Goal: Complete application form

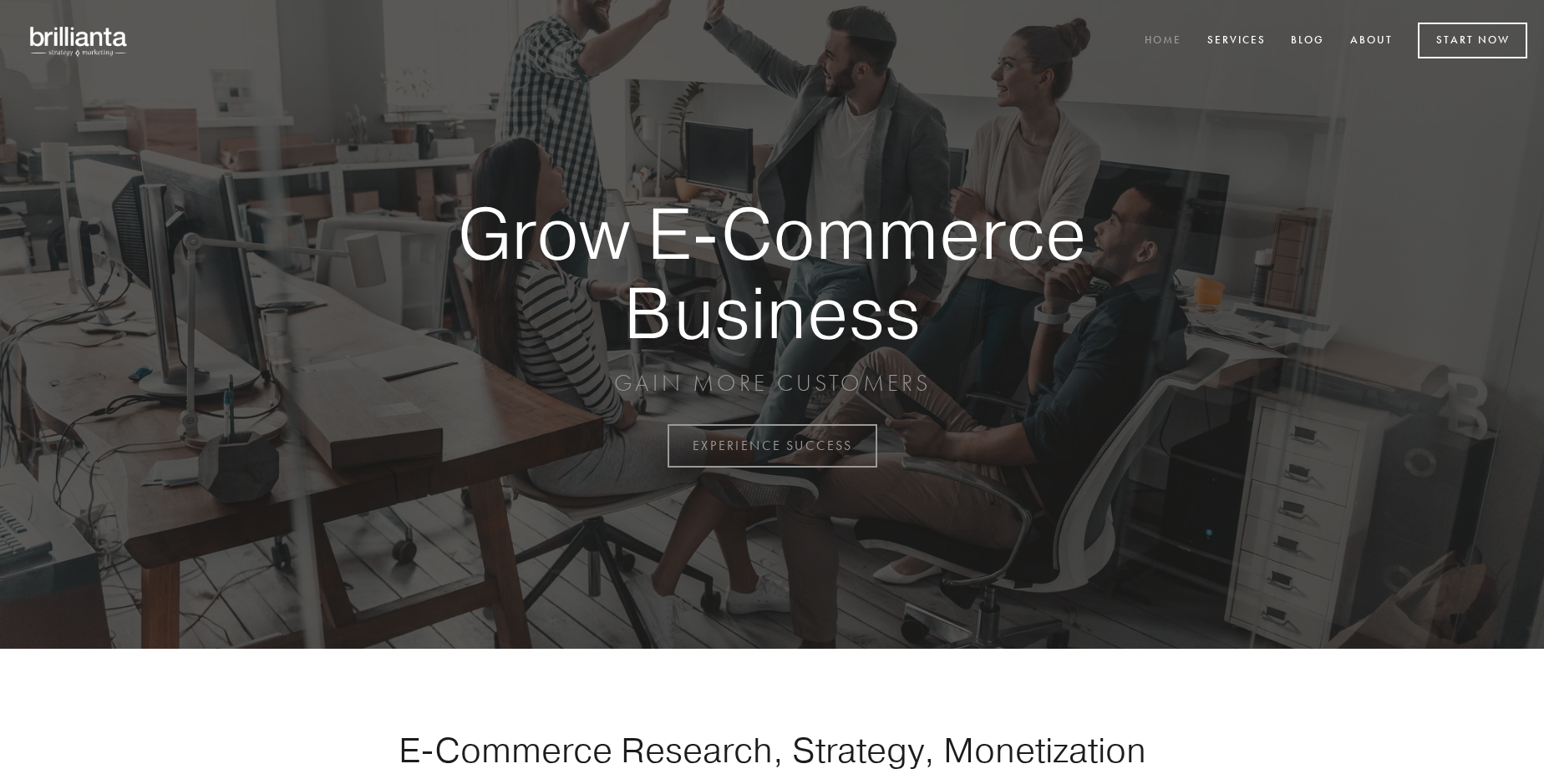
scroll to position [4378, 0]
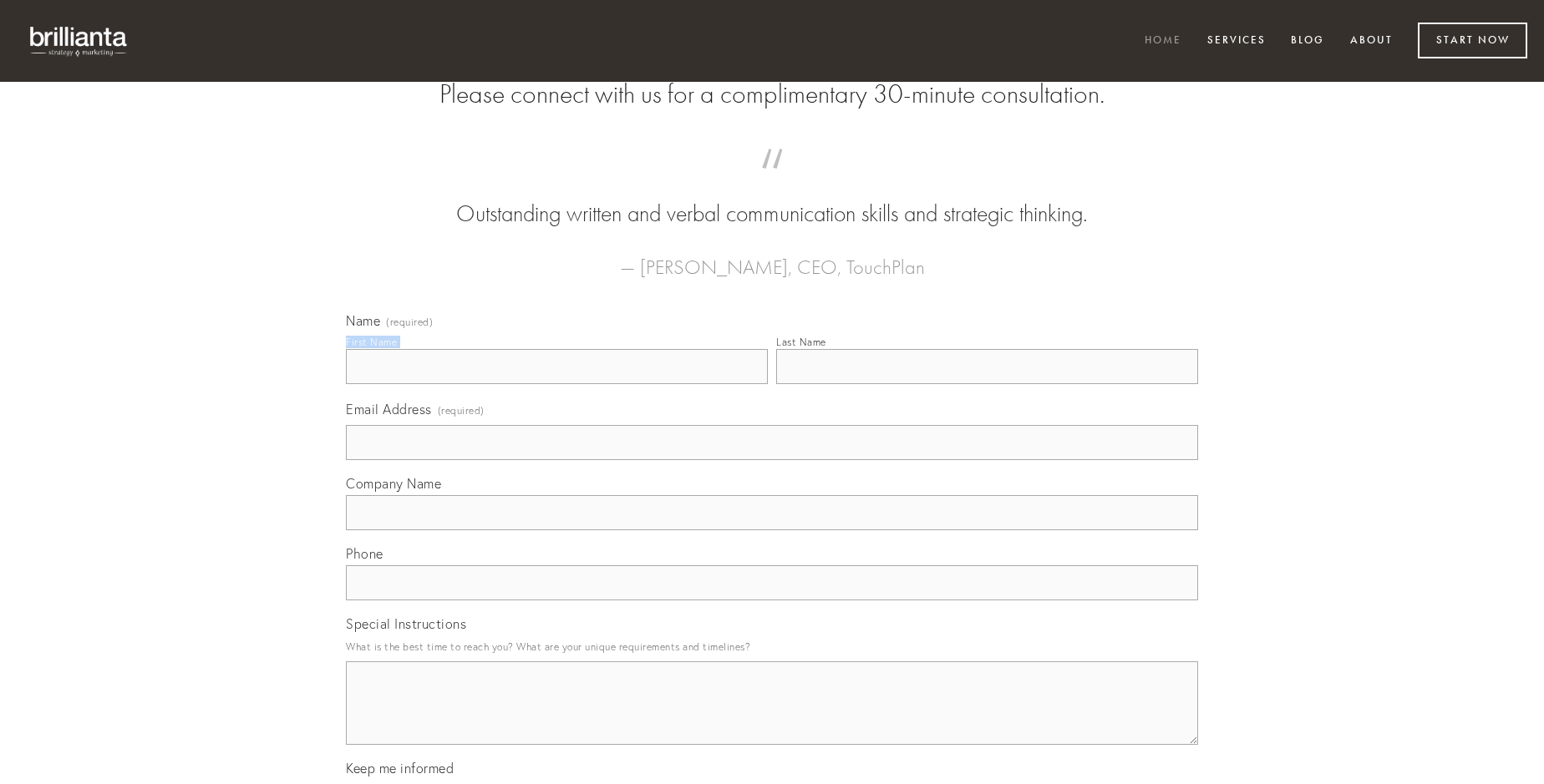
type input "[PERSON_NAME]"
click at [987, 384] on input "Last Name" at bounding box center [987, 366] width 422 height 35
type input "[PERSON_NAME]"
click at [772, 460] on input "Email Address (required)" at bounding box center [772, 442] width 852 height 35
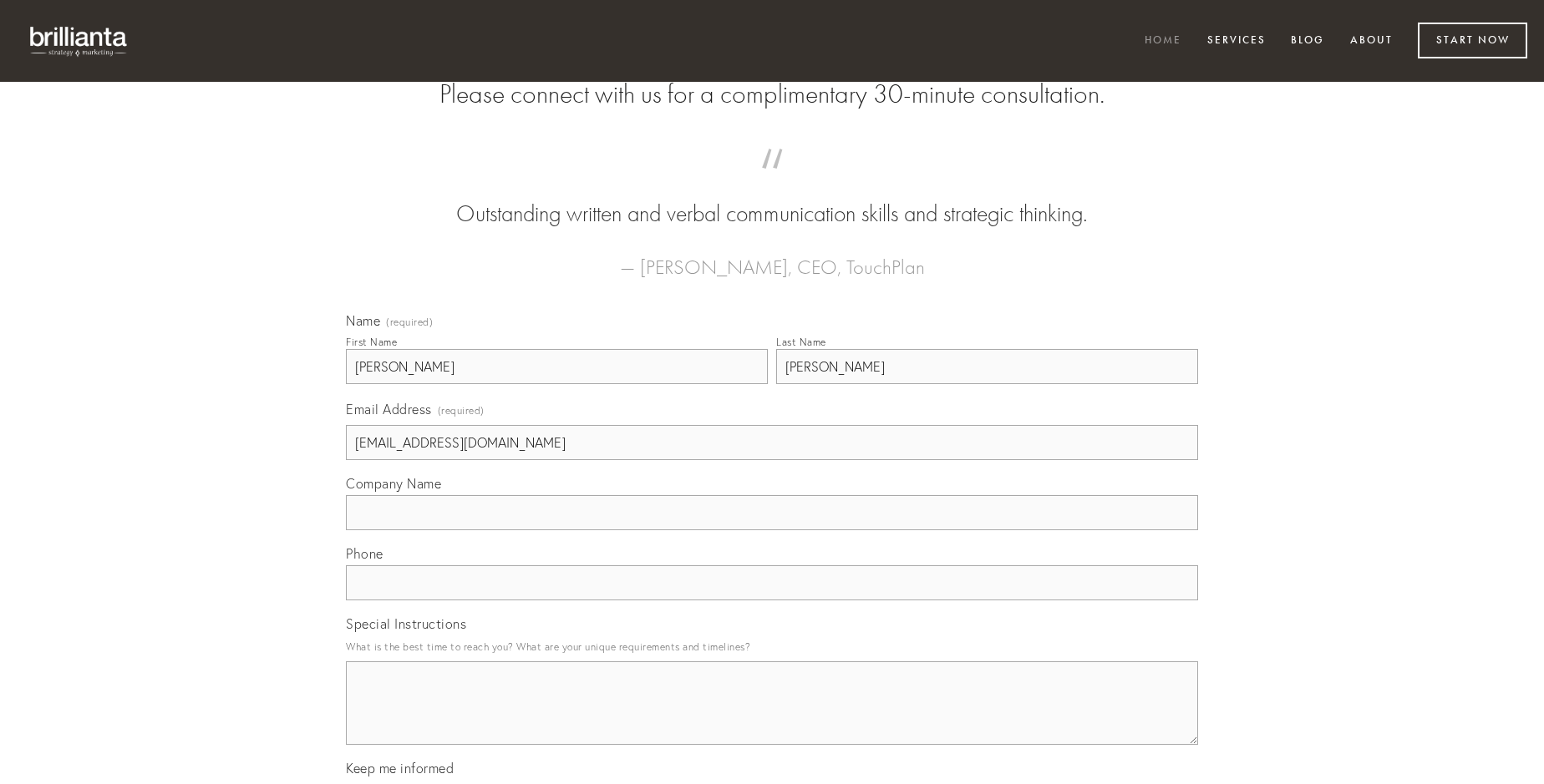
type input "[EMAIL_ADDRESS][DOMAIN_NAME]"
click at [772, 531] on input "Company Name" at bounding box center [772, 512] width 852 height 35
type input "deficio"
click at [772, 600] on input "text" at bounding box center [772, 582] width 852 height 35
click at [772, 718] on textarea "Special Instructions" at bounding box center [772, 703] width 852 height 84
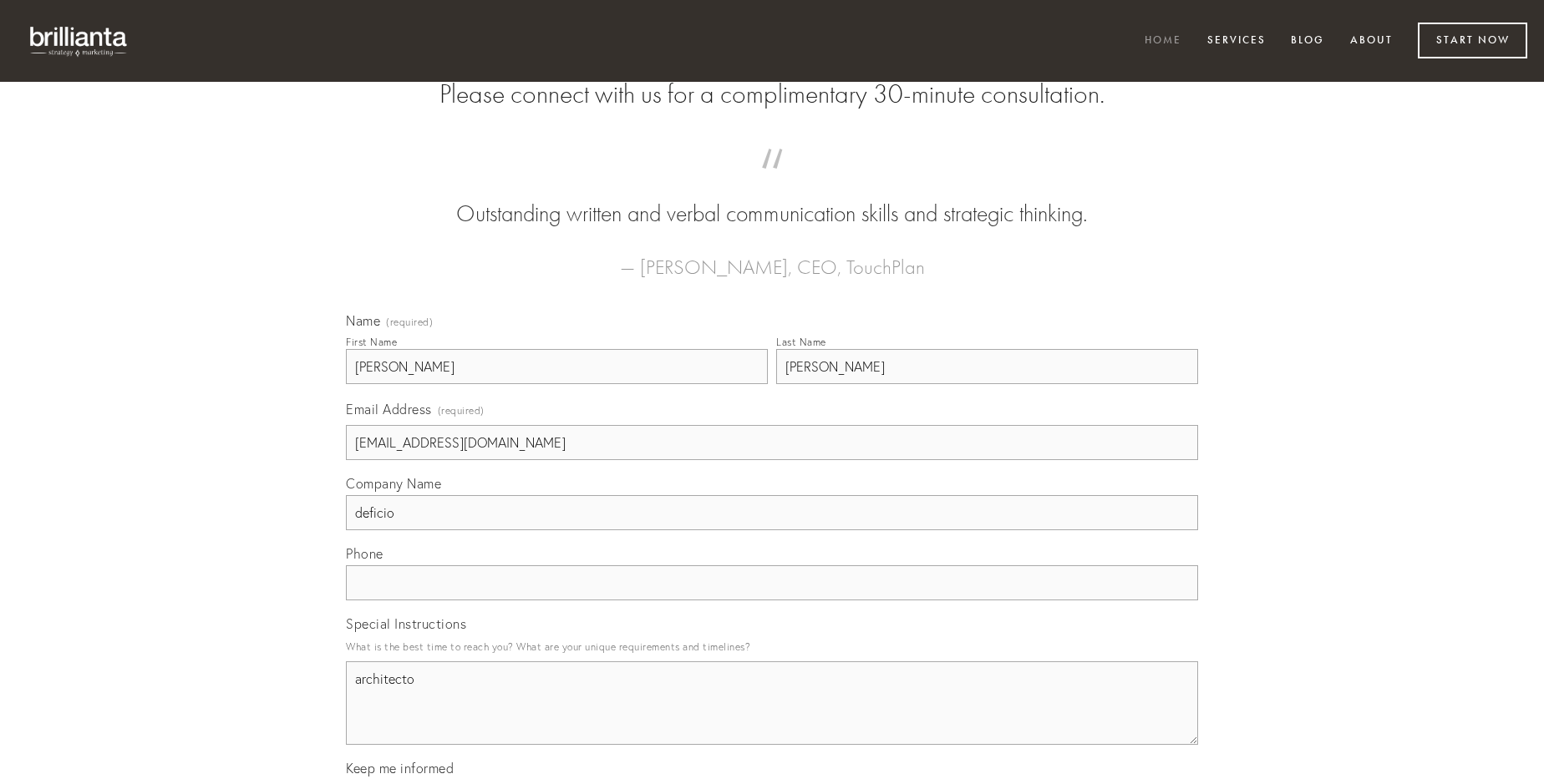
type textarea "architecto"
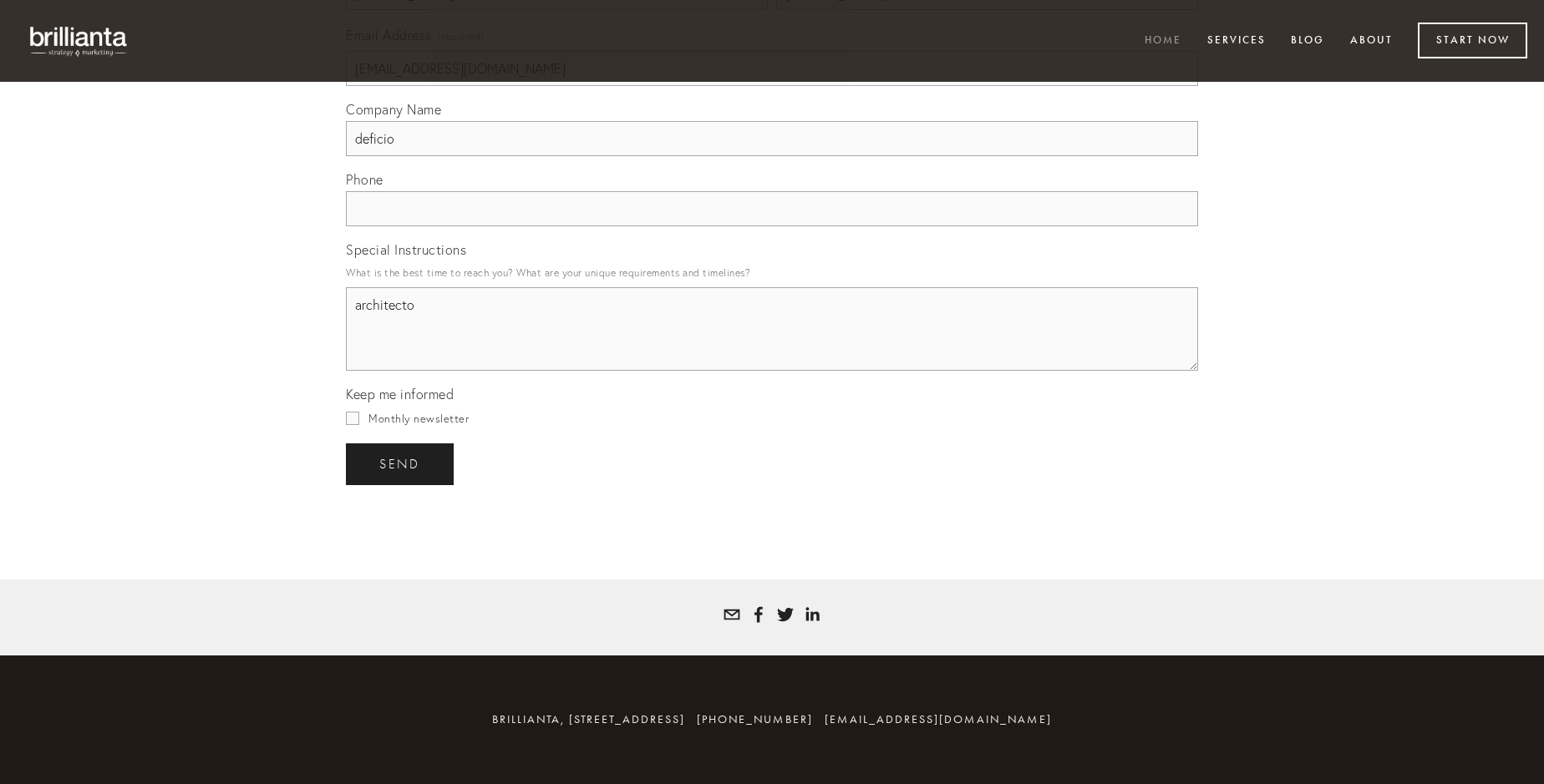
click at [401, 464] on span "send" at bounding box center [400, 464] width 41 height 15
